Goal: Contribute content

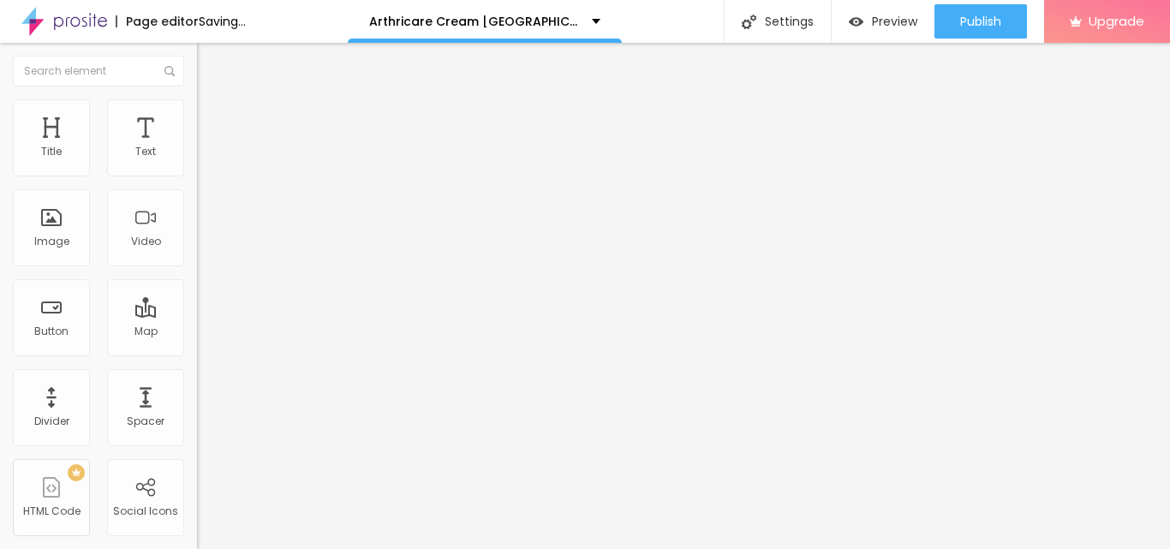
click at [197, 147] on span "Add image" at bounding box center [232, 140] width 70 height 15
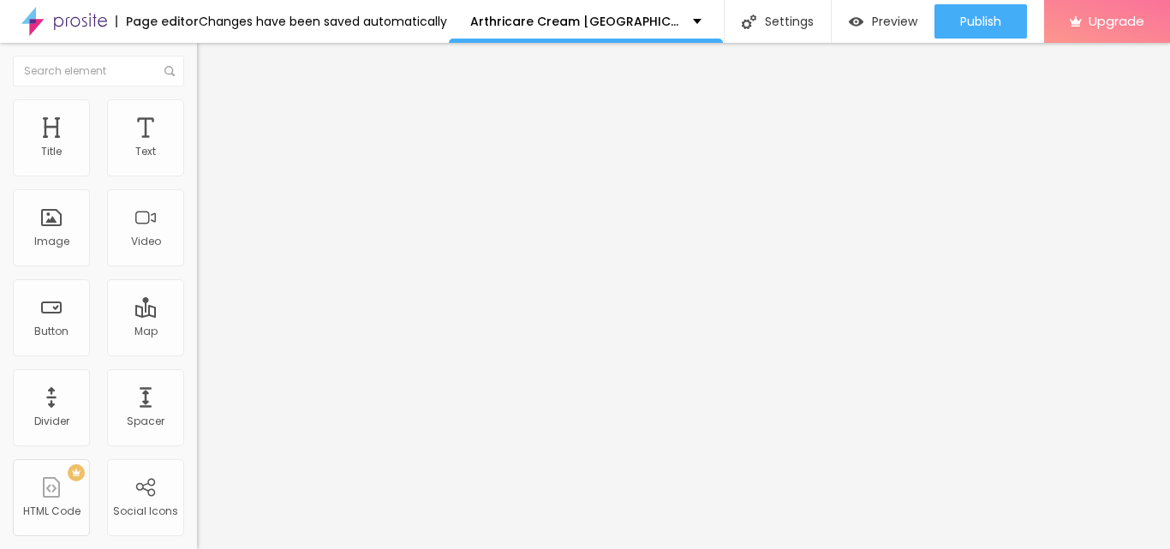
click at [197, 205] on img at bounding box center [203, 199] width 12 height 12
click at [197, 114] on li "Style" at bounding box center [295, 107] width 197 height 17
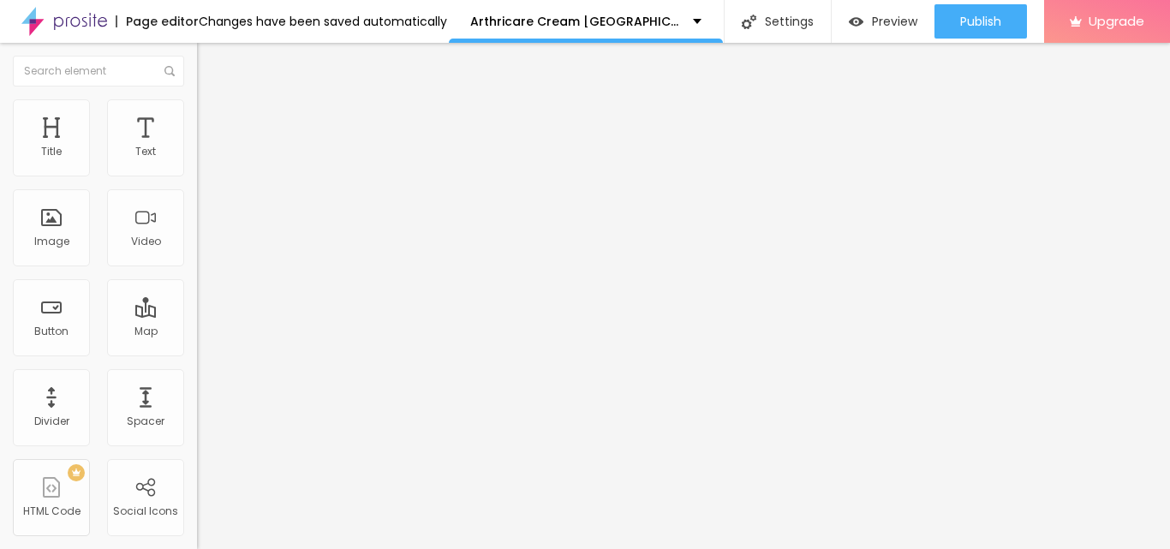
type input "95"
type input "80"
type input "75"
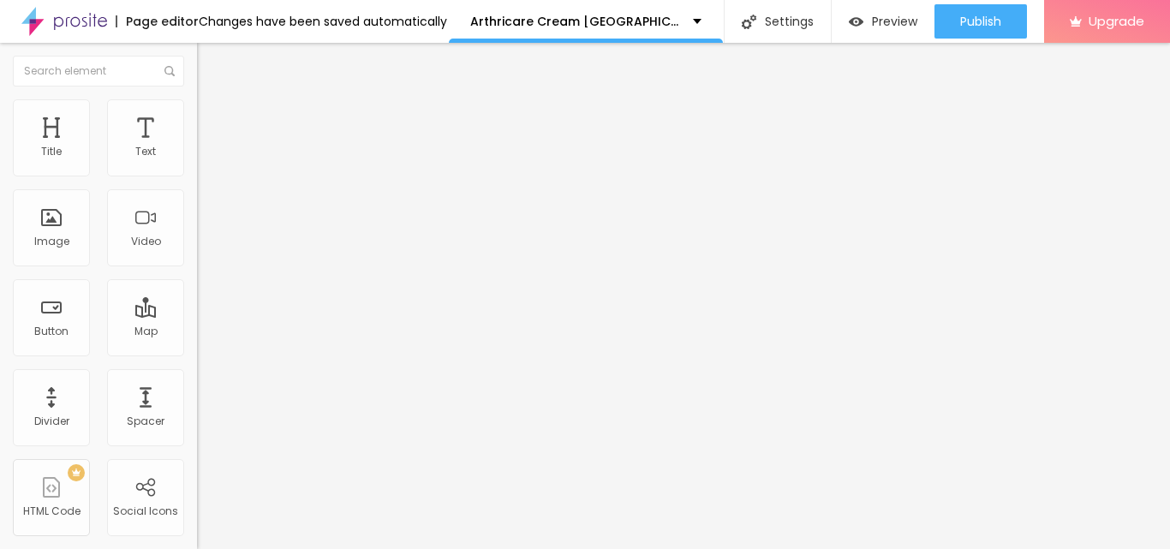
type input "75"
type input "65"
type input "60"
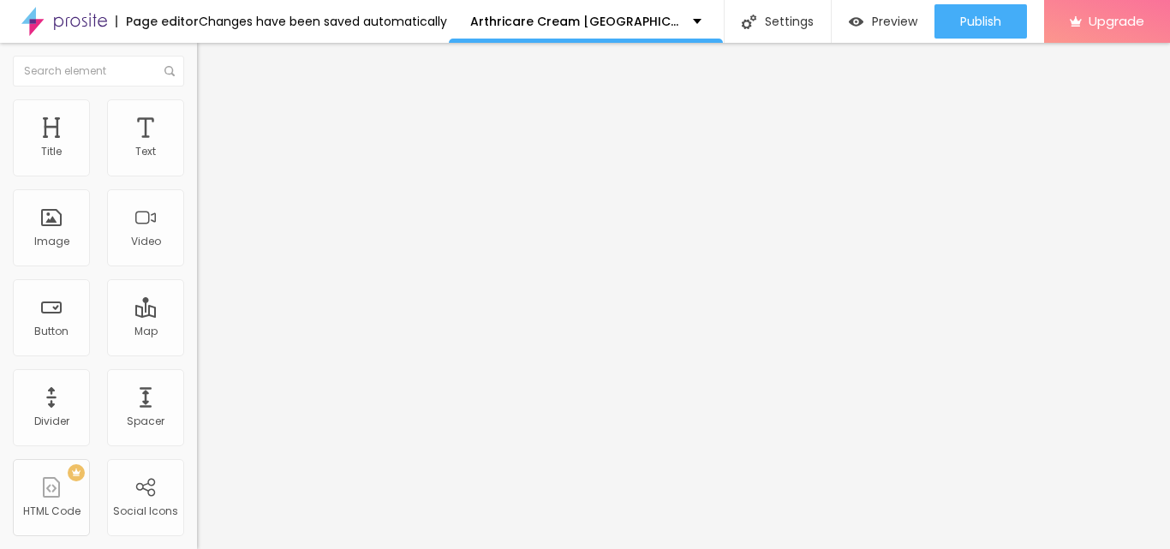
type input "55"
type input "50"
type input "55"
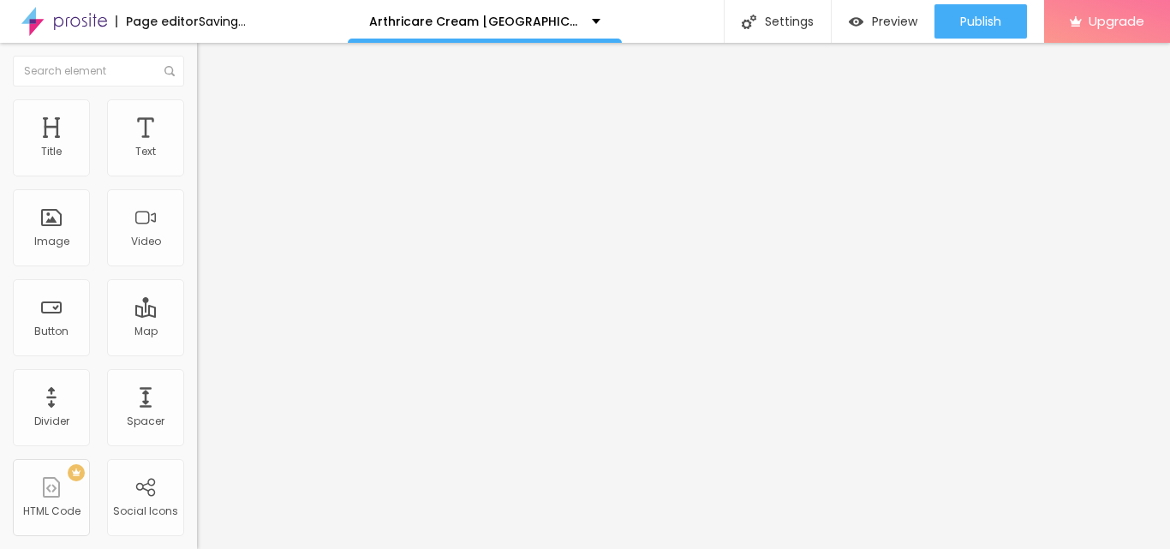
drag, startPoint x: 173, startPoint y: 188, endPoint x: 103, endPoint y: 200, distance: 71.4
type input "55"
click at [197, 176] on input "range" at bounding box center [252, 169] width 111 height 14
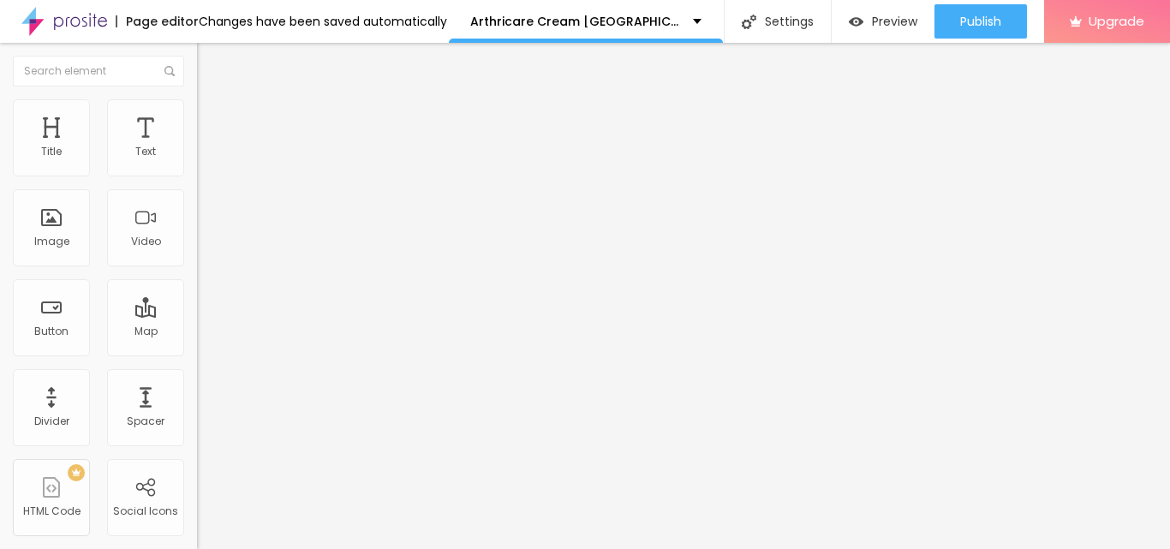
click at [197, 99] on li "Content" at bounding box center [295, 90] width 197 height 17
click at [197, 218] on div at bounding box center [295, 212] width 197 height 14
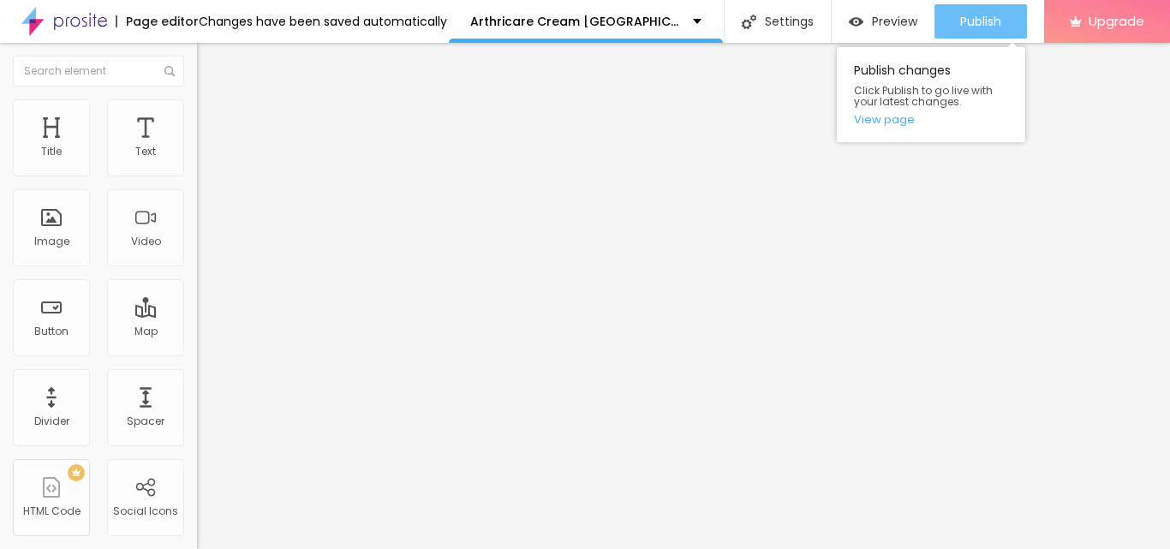
click at [977, 24] on span "Publish" at bounding box center [980, 22] width 41 height 14
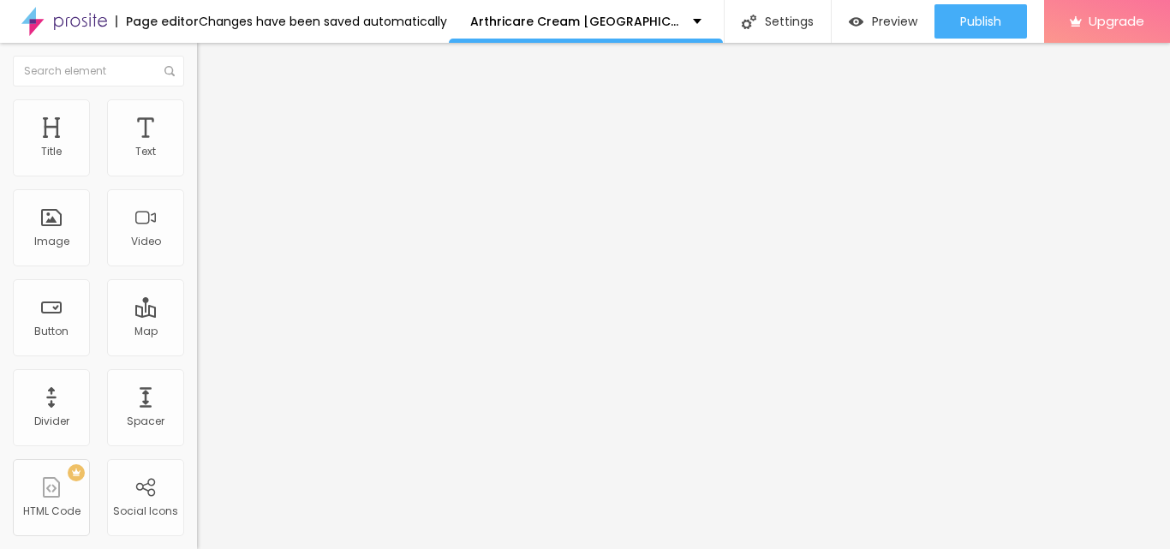
click at [197, 161] on input "Click me" at bounding box center [300, 152] width 206 height 17
paste input "🔥Achetez maintenant🔥"
type input "🔥Achetez maintenant🔥"
click at [197, 353] on input "https://" at bounding box center [300, 344] width 206 height 17
paste input "www.facebook.com/ArthricareAvisFrance/"
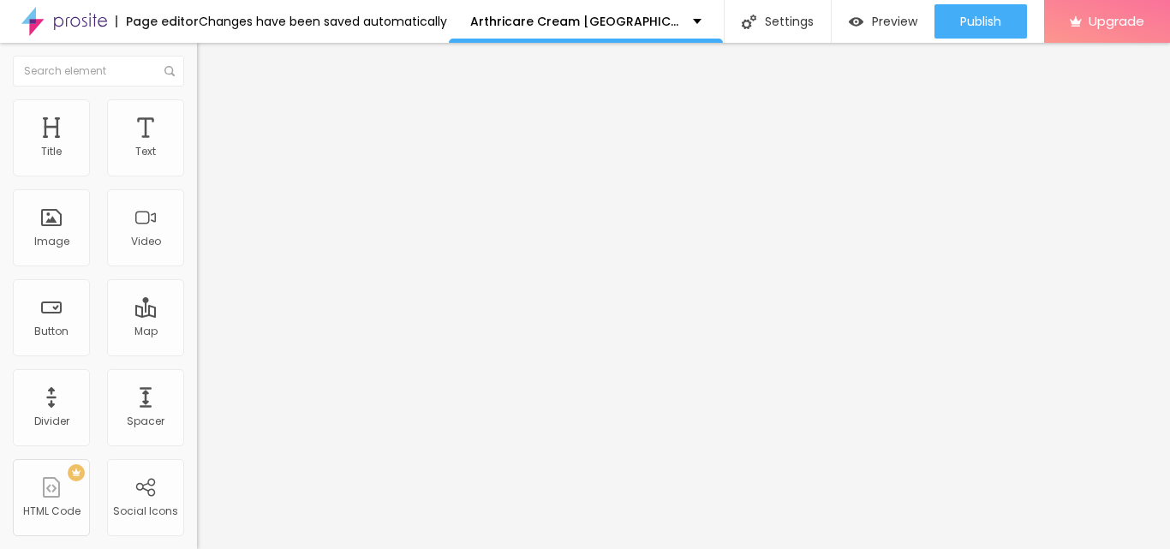
scroll to position [0, 103]
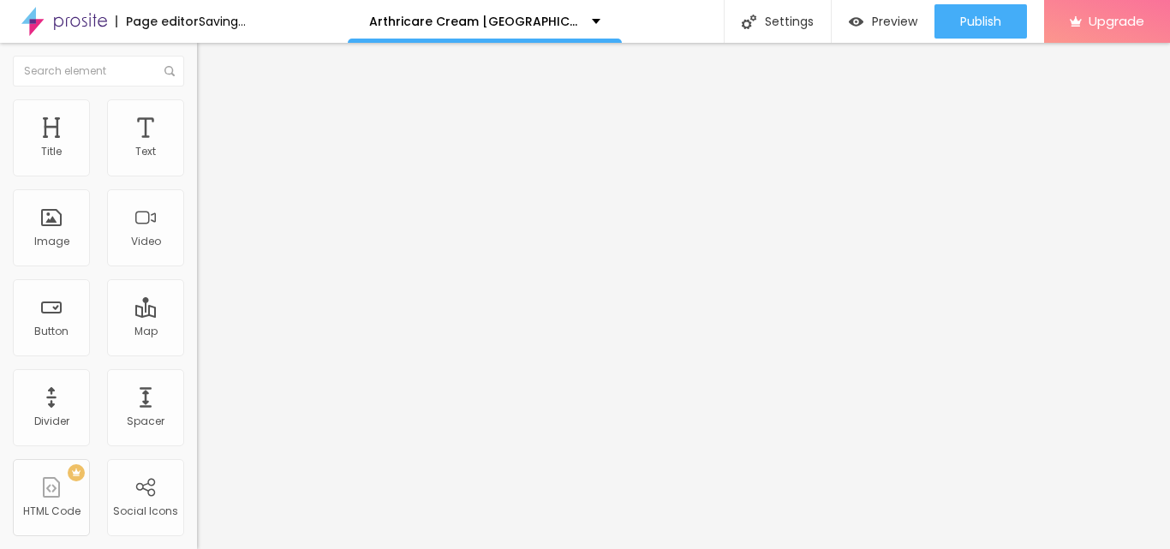
type input "https://www.facebook.com/ArthricareAvisFrance/"
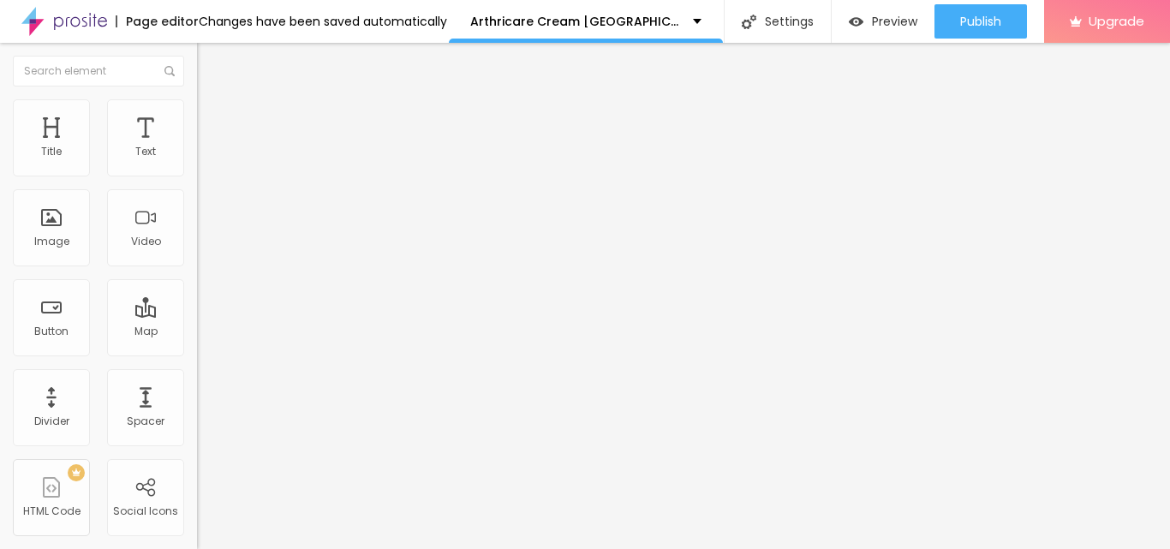
click at [197, 321] on div "Edit Text Style Advanced Typography Reset to default Shadow DISABLED Reset to d…" at bounding box center [295, 296] width 197 height 506
click at [197, 351] on input "https://" at bounding box center [300, 342] width 206 height 17
paste input "www.facebook.com/ArthricareAvisFrance/"
type input "https://www.facebook.com/ArthricareAvisFrance/"
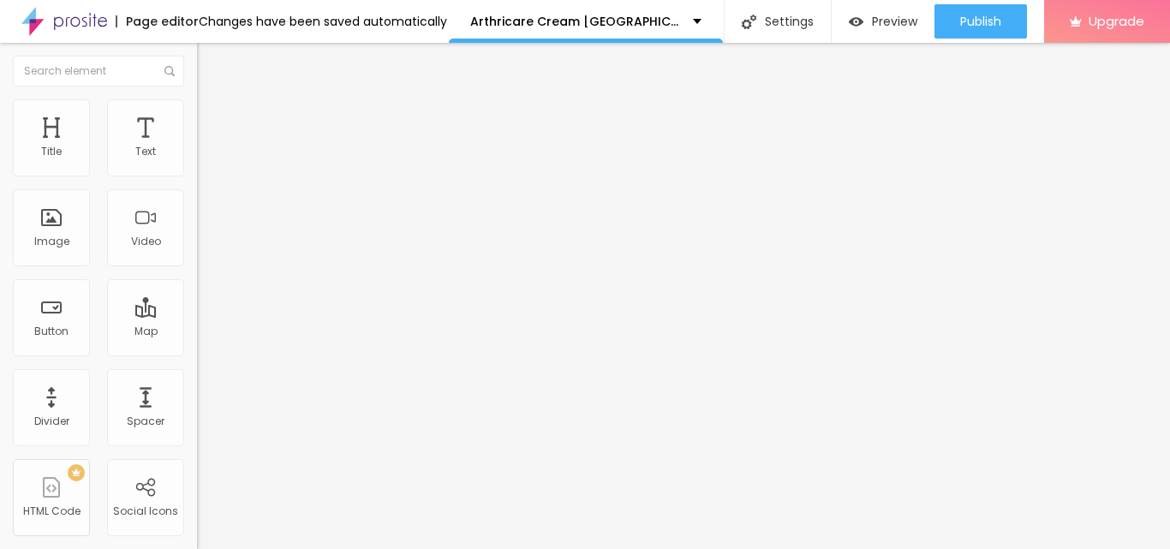
scroll to position [0, 0]
click at [197, 351] on input "https://www.facebook.com/ArthricareAvisFrance/" at bounding box center [300, 342] width 206 height 17
paste input "https://www.facebook.com/ArthricareCreamFrance/"
type input "https://www.facebook.com/ArthricareCreamFrance/"
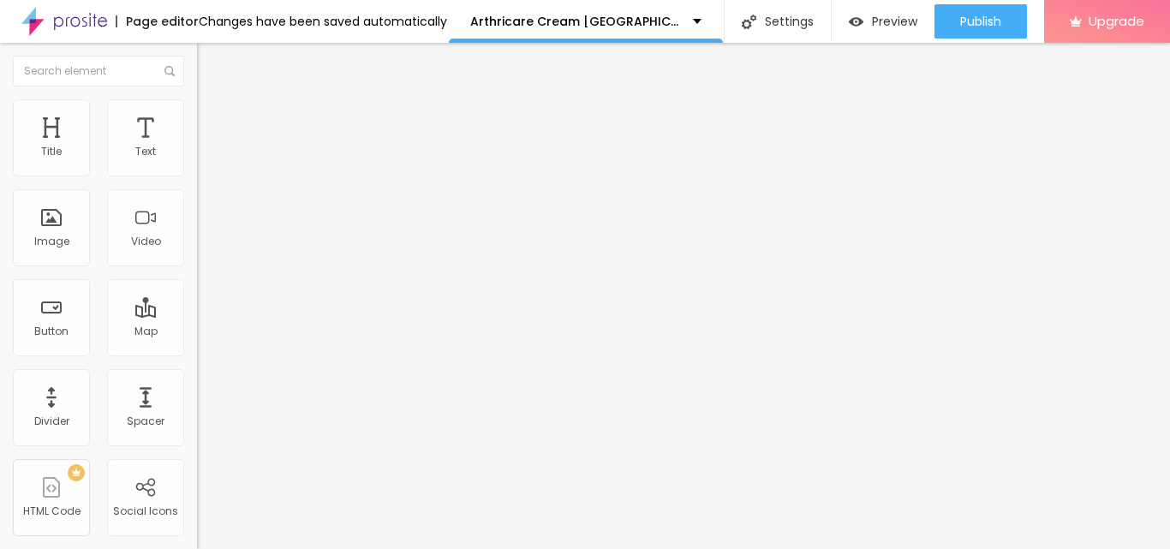
scroll to position [0, 0]
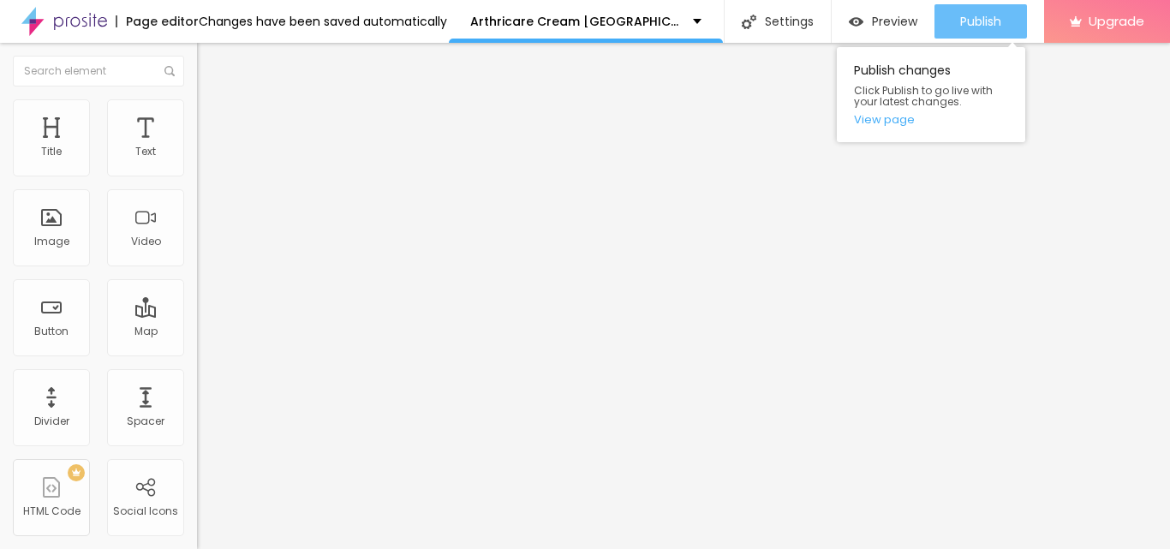
click at [995, 18] on span "Publish" at bounding box center [980, 22] width 41 height 14
